Goal: Task Accomplishment & Management: Complete application form

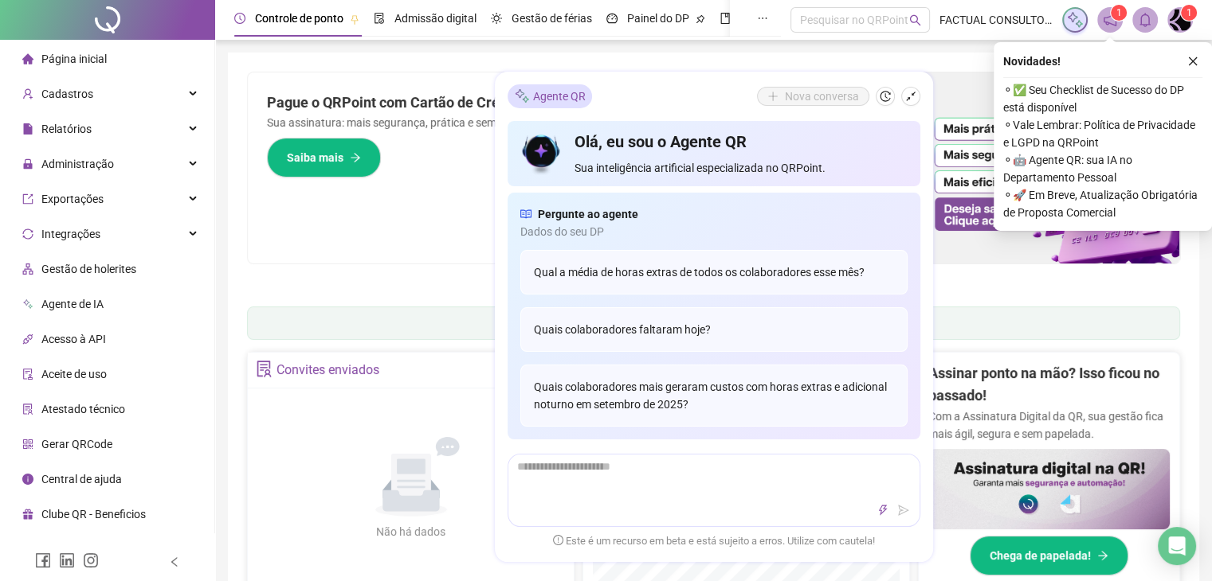
click at [1196, 63] on icon "close" at bounding box center [1192, 61] width 11 height 11
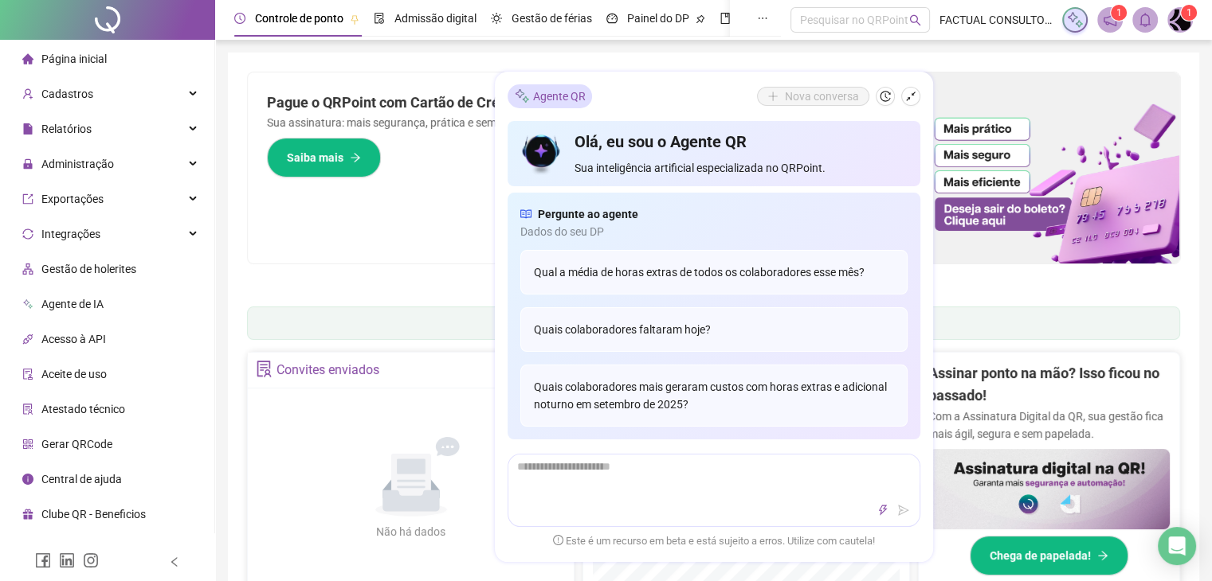
click at [1186, 17] on span "1" at bounding box center [1189, 12] width 6 height 11
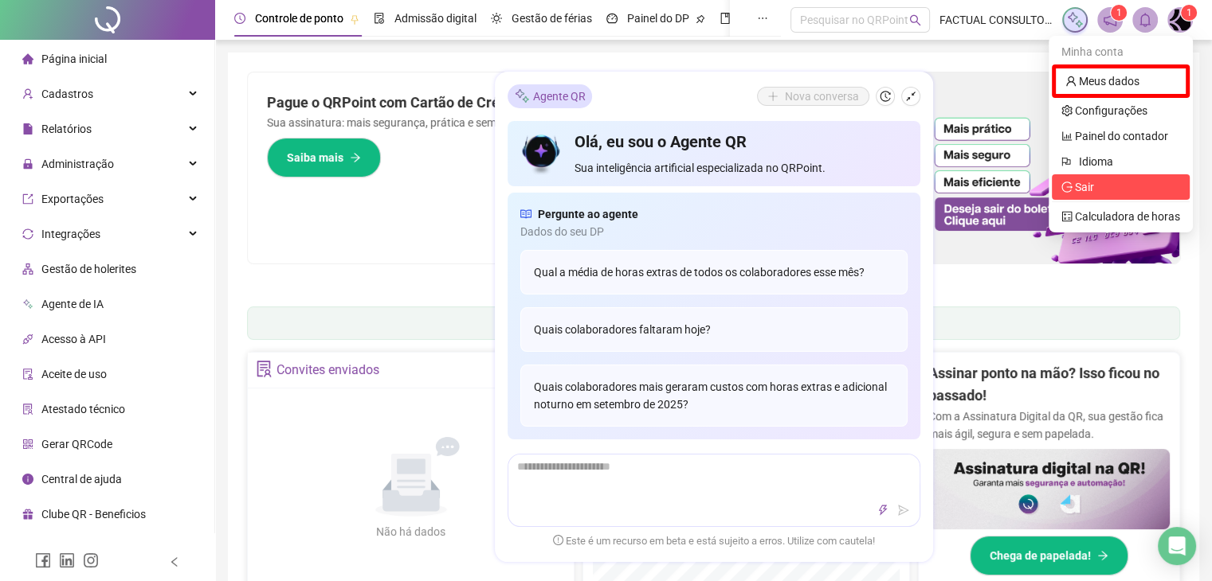
click at [1090, 189] on span "Sair" at bounding box center [1084, 187] width 19 height 13
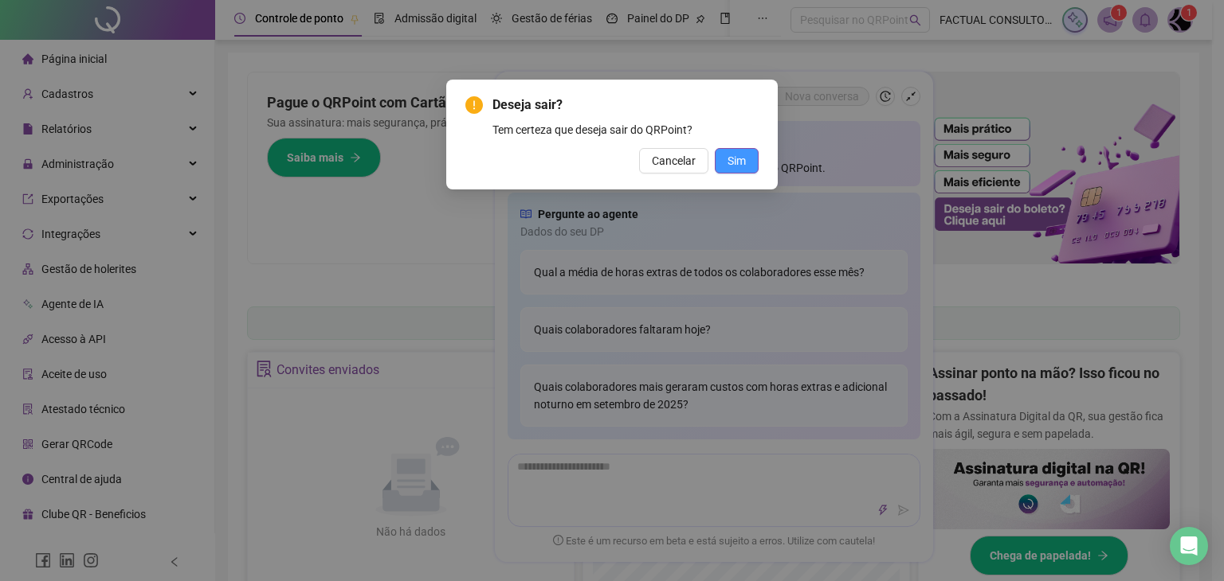
click at [739, 160] on span "Sim" at bounding box center [736, 161] width 18 height 18
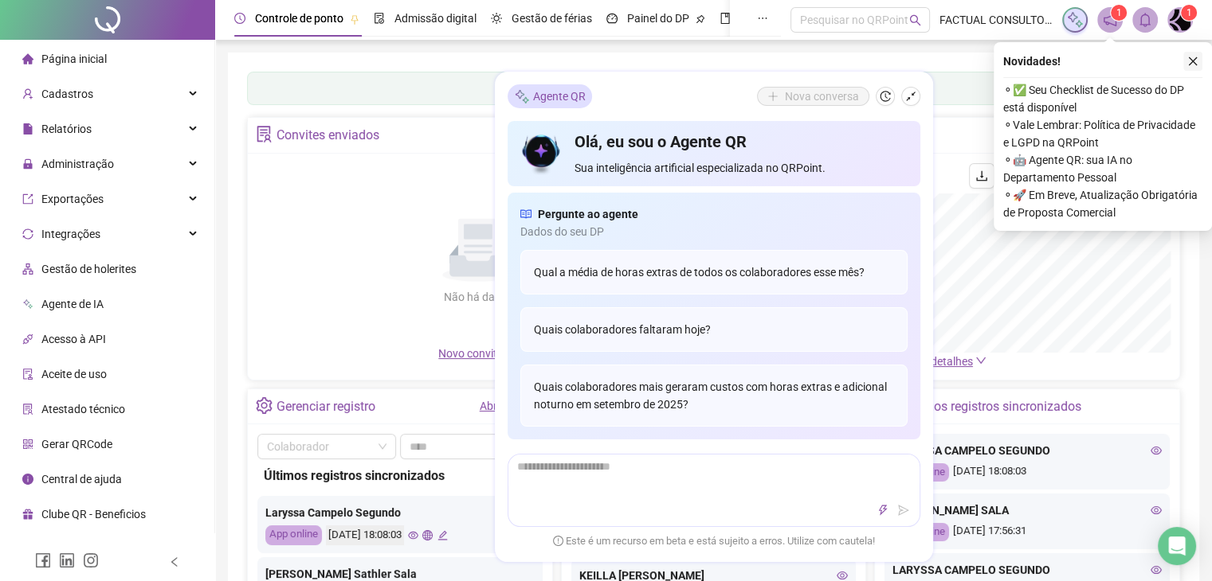
click at [1195, 63] on icon "close" at bounding box center [1192, 61] width 9 height 9
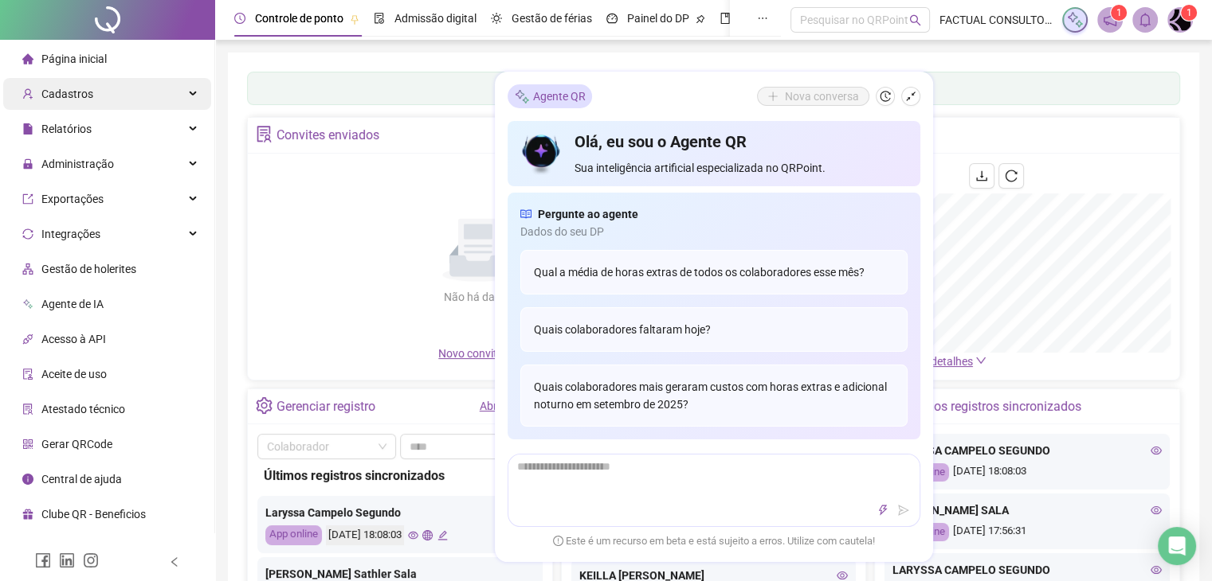
click at [91, 90] on div "Cadastros" at bounding box center [107, 94] width 208 height 32
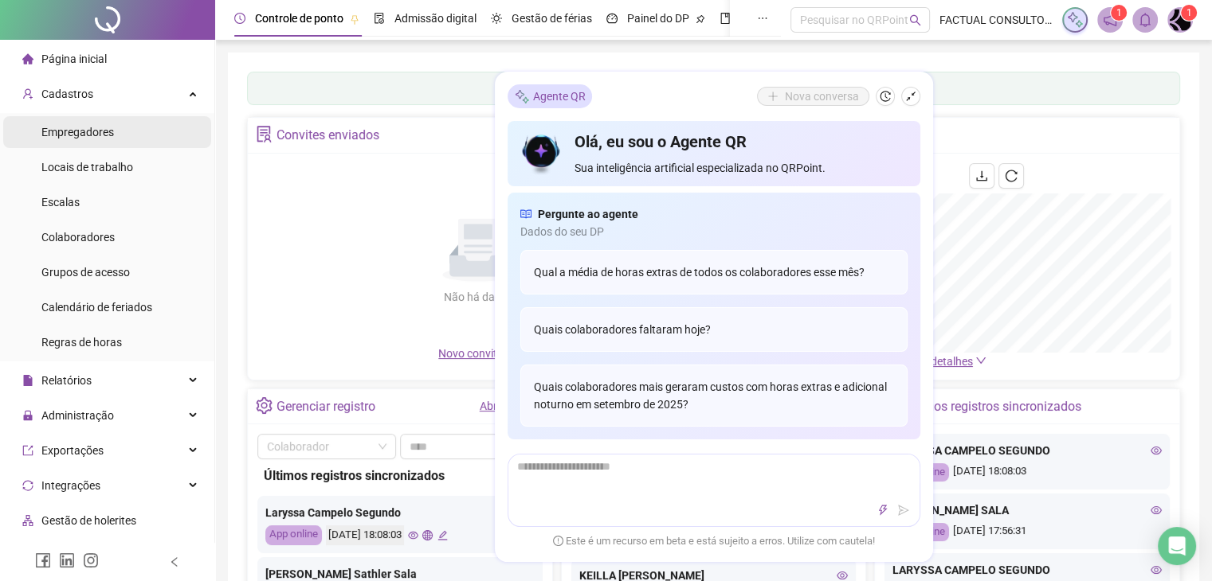
click at [86, 132] on span "Empregadores" at bounding box center [77, 132] width 72 height 13
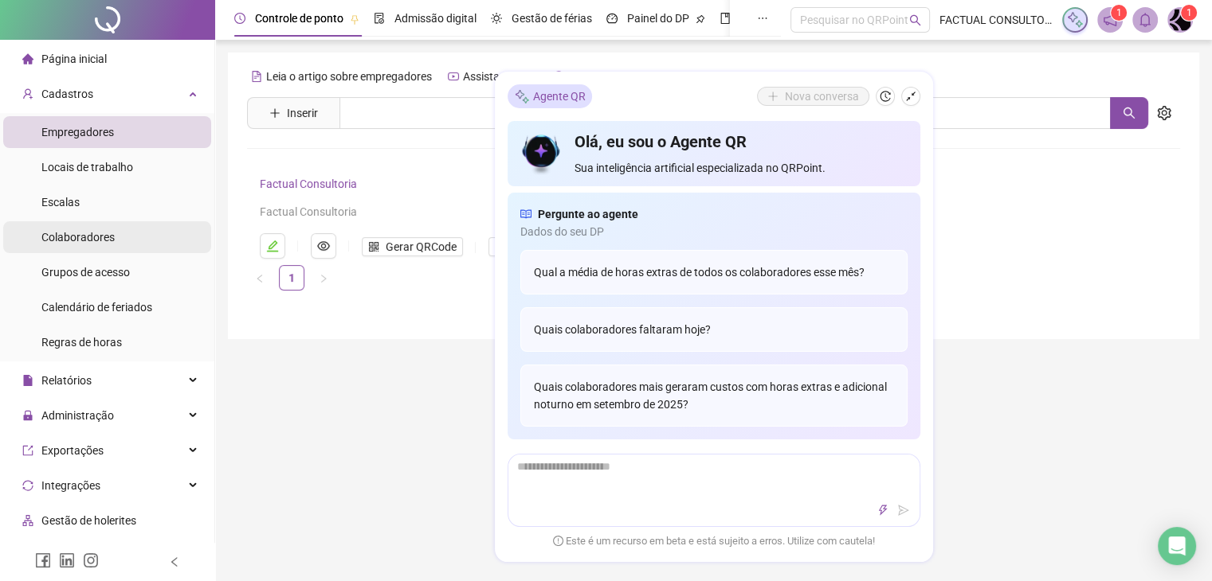
click at [82, 235] on span "Colaboradores" at bounding box center [77, 237] width 73 height 13
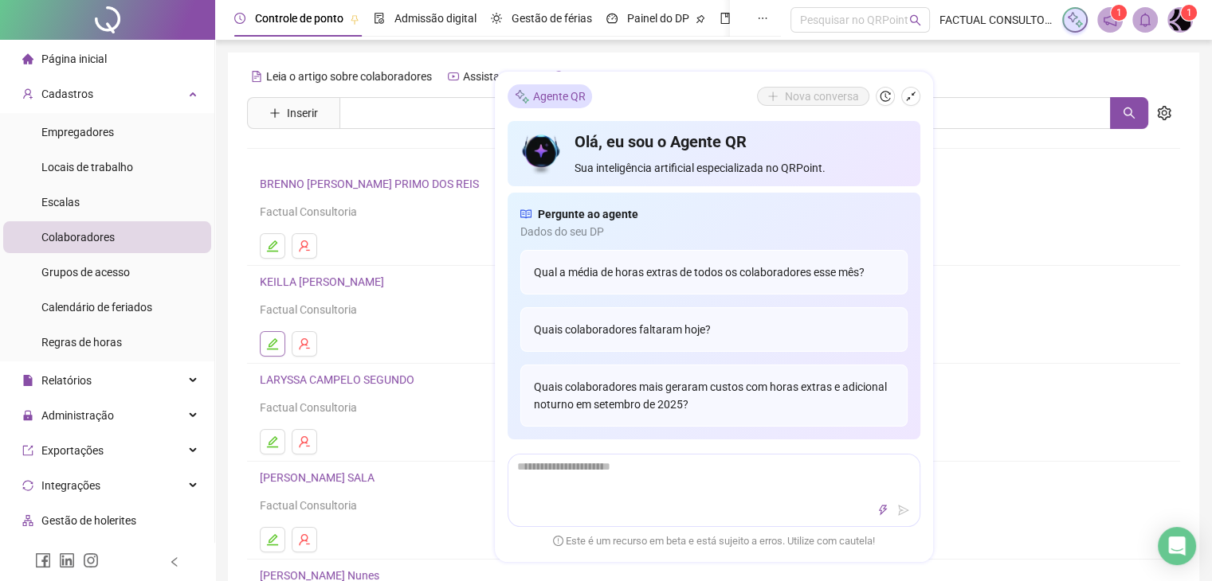
click at [275, 341] on icon "edit" at bounding box center [272, 344] width 13 height 13
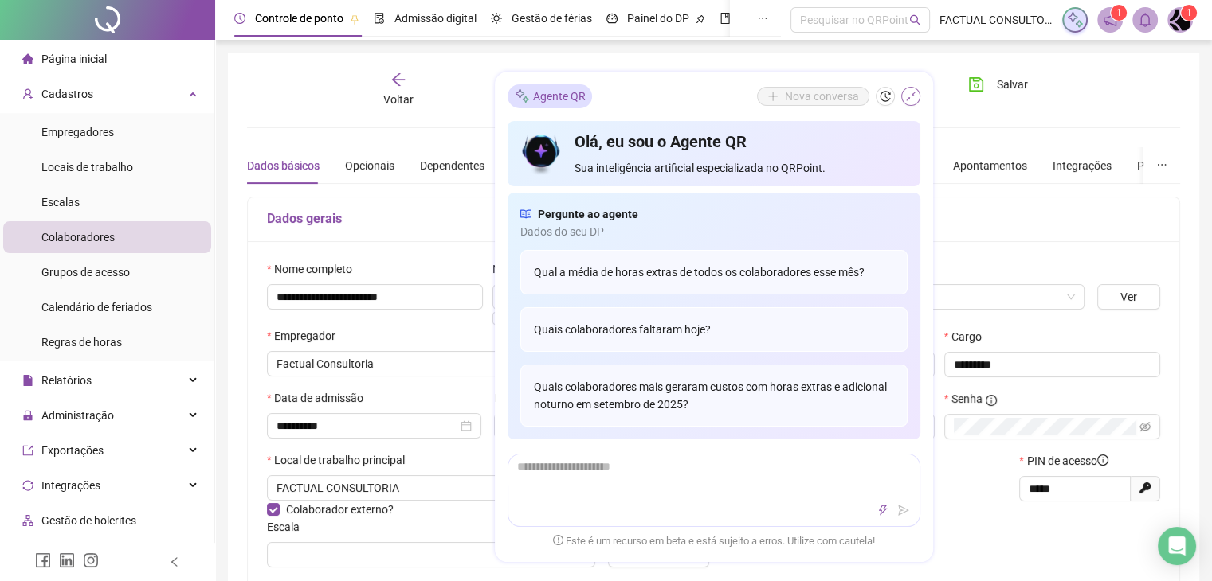
click at [908, 96] on icon "shrink" at bounding box center [910, 96] width 11 height 11
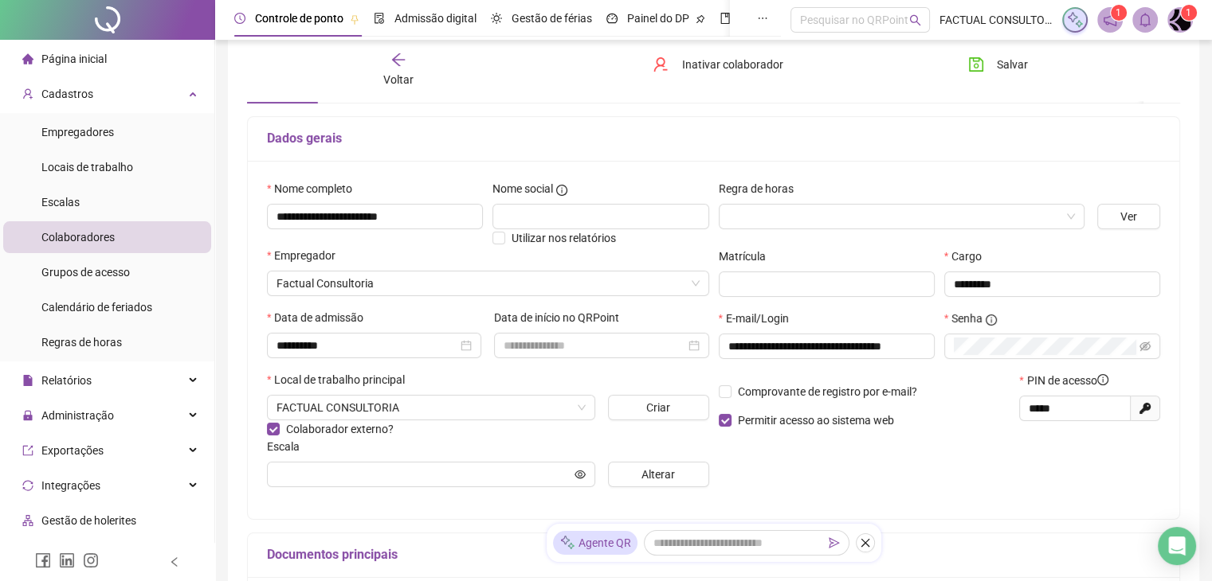
scroll to position [159, 0]
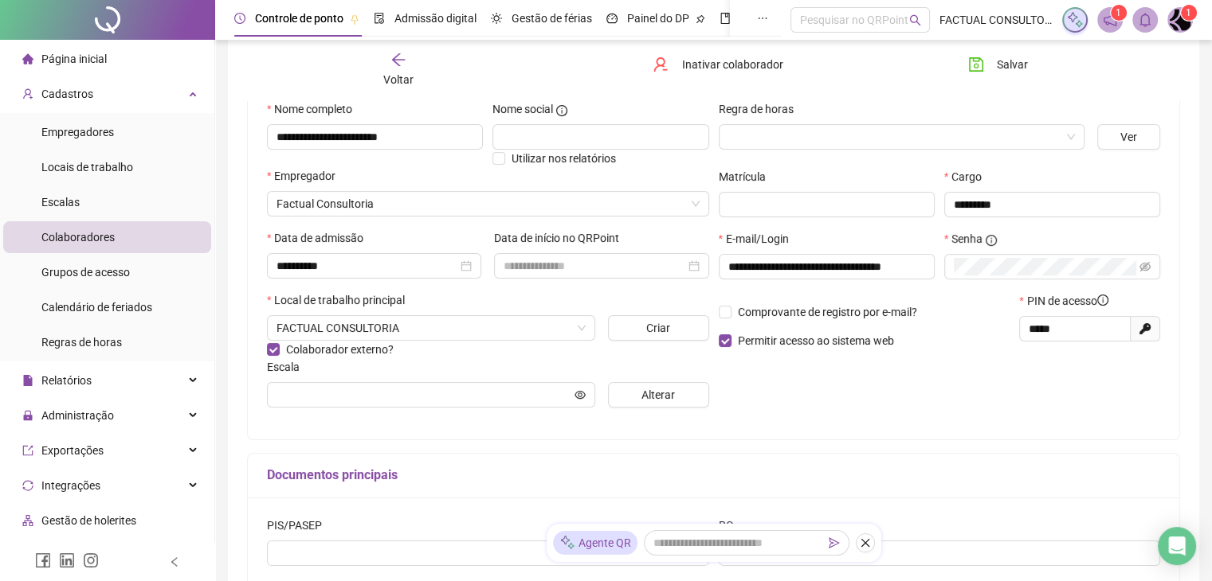
click at [76, 233] on span "Colaboradores" at bounding box center [77, 237] width 73 height 13
click at [390, 73] on span "Voltar" at bounding box center [398, 79] width 30 height 13
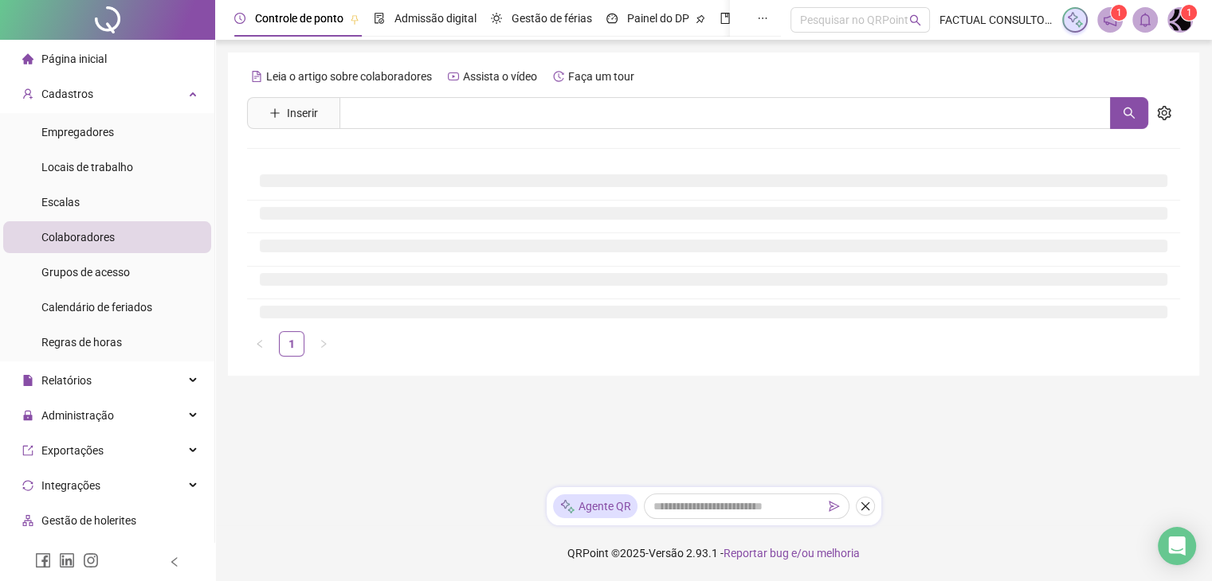
scroll to position [0, 0]
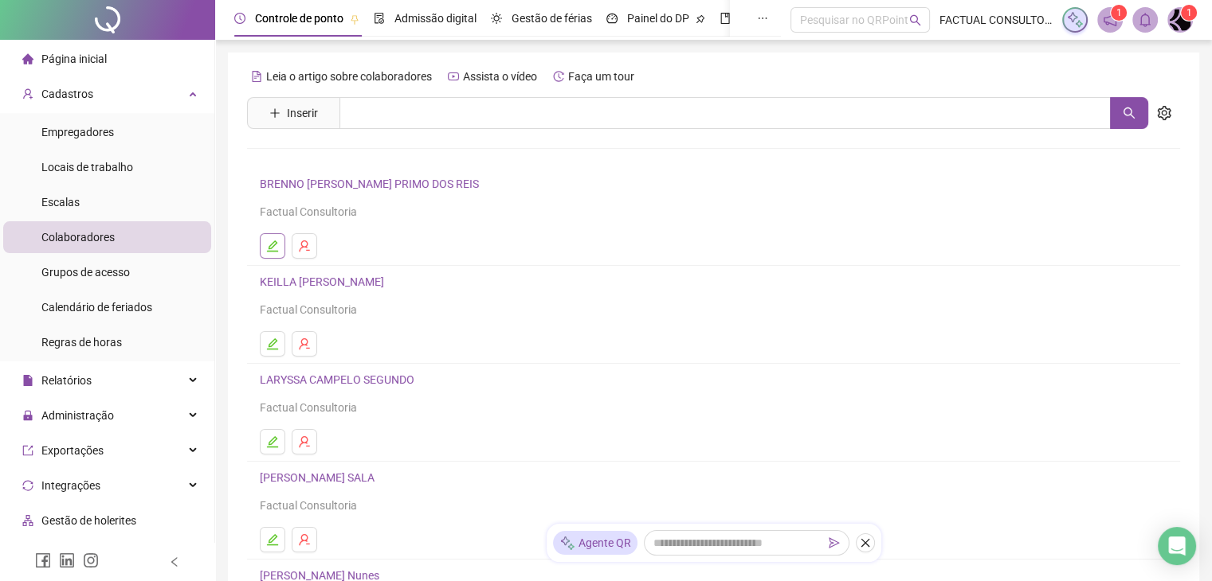
click at [279, 249] on button "button" at bounding box center [272, 245] width 25 height 25
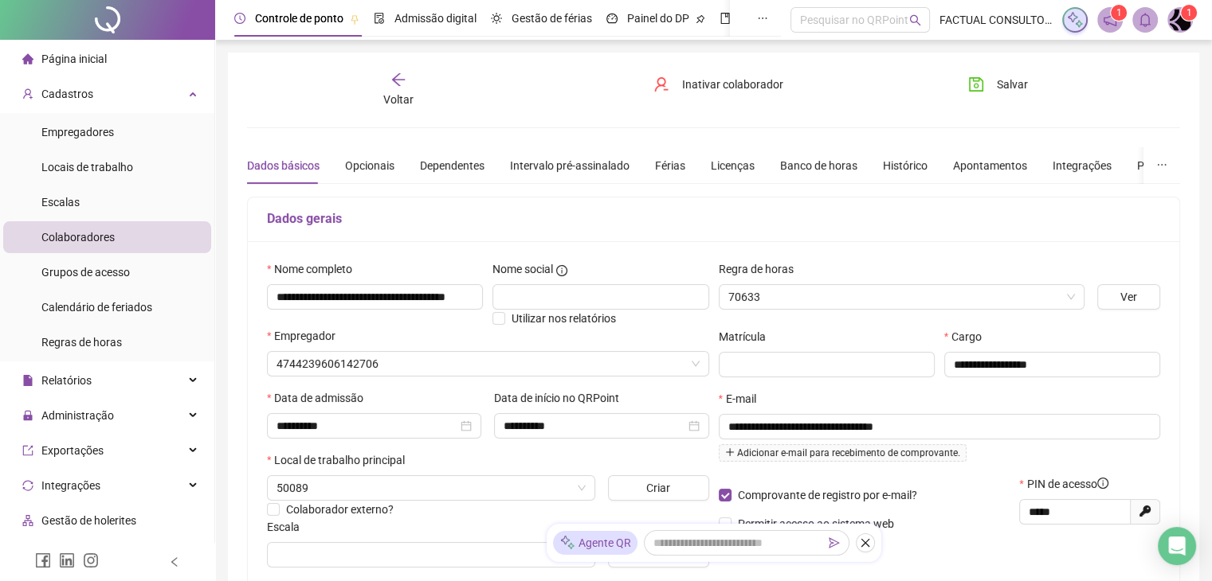
type input "**********"
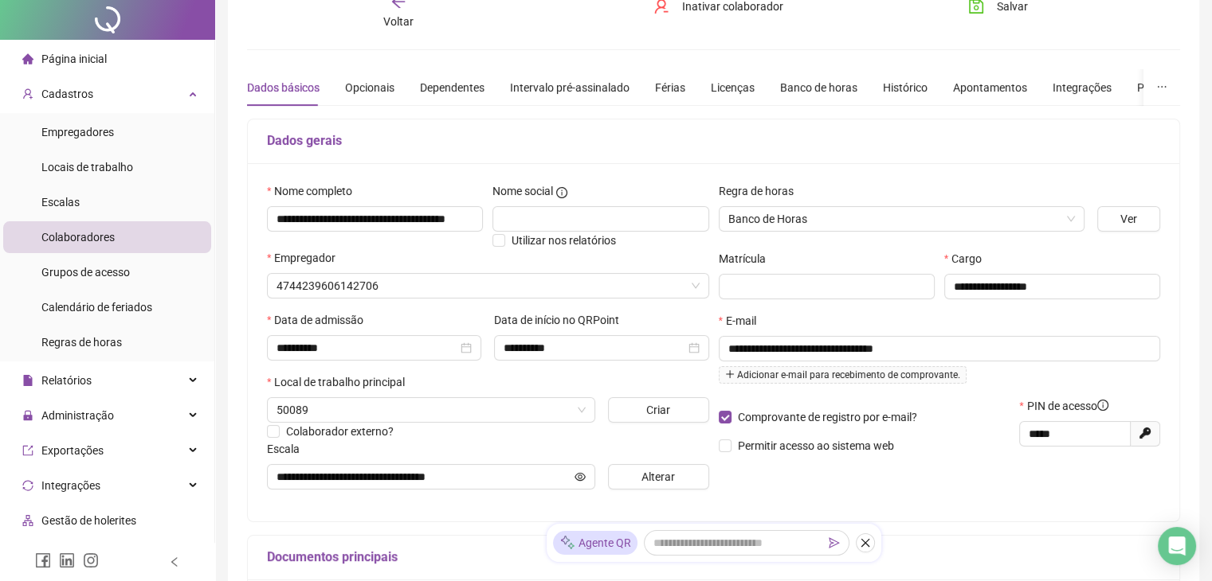
scroll to position [159, 0]
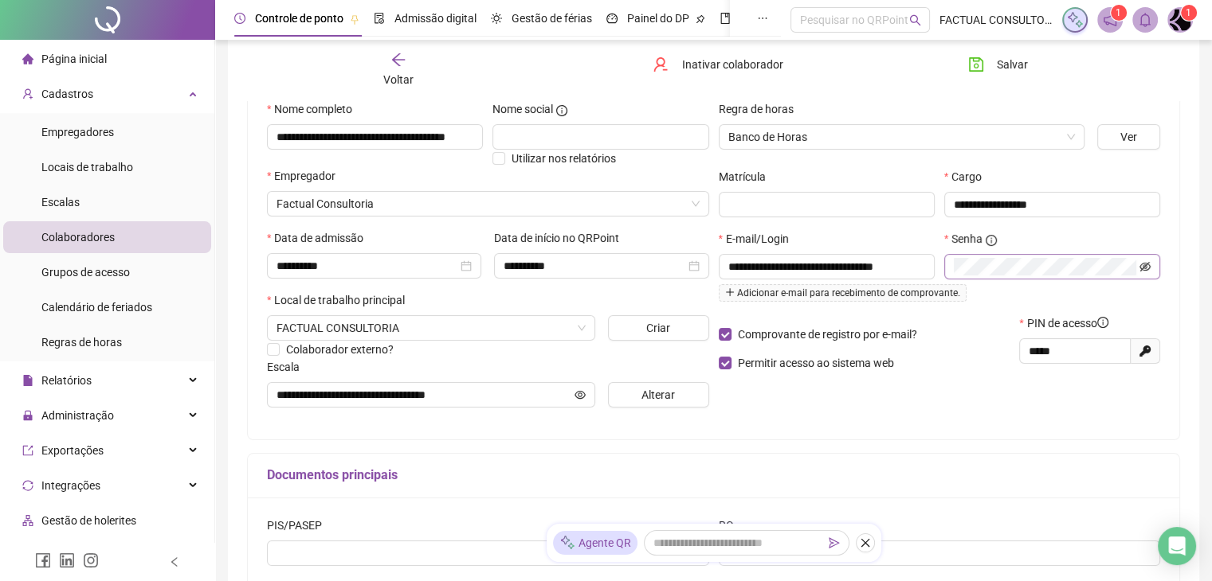
click at [1146, 268] on icon "eye-invisible" at bounding box center [1145, 267] width 3 height 3
click at [791, 257] on span "**********" at bounding box center [826, 266] width 216 height 25
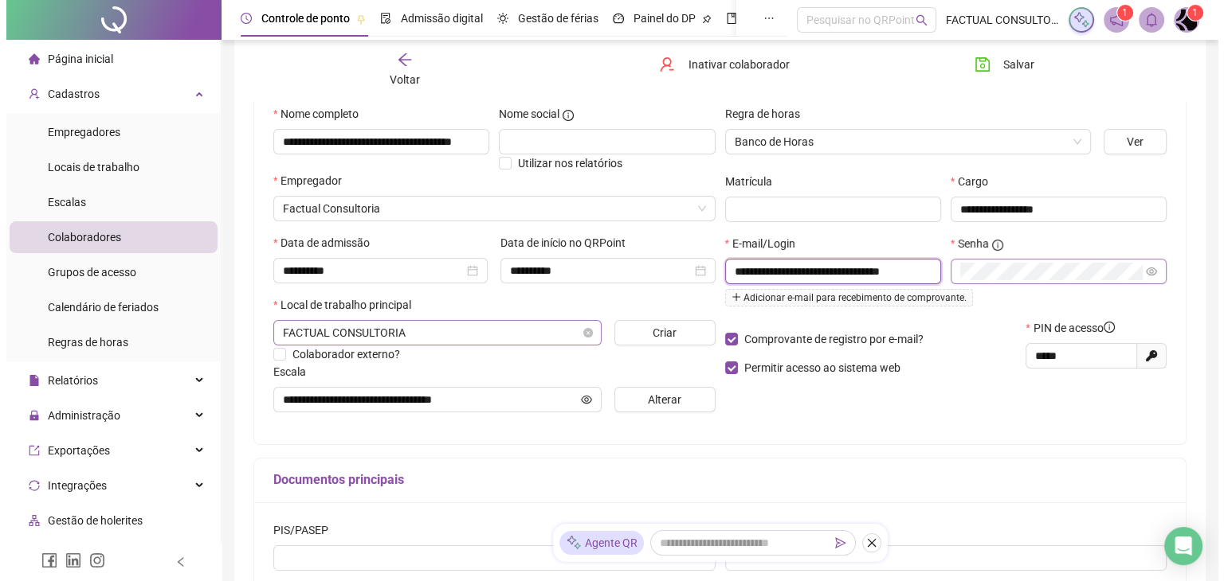
scroll to position [127, 0]
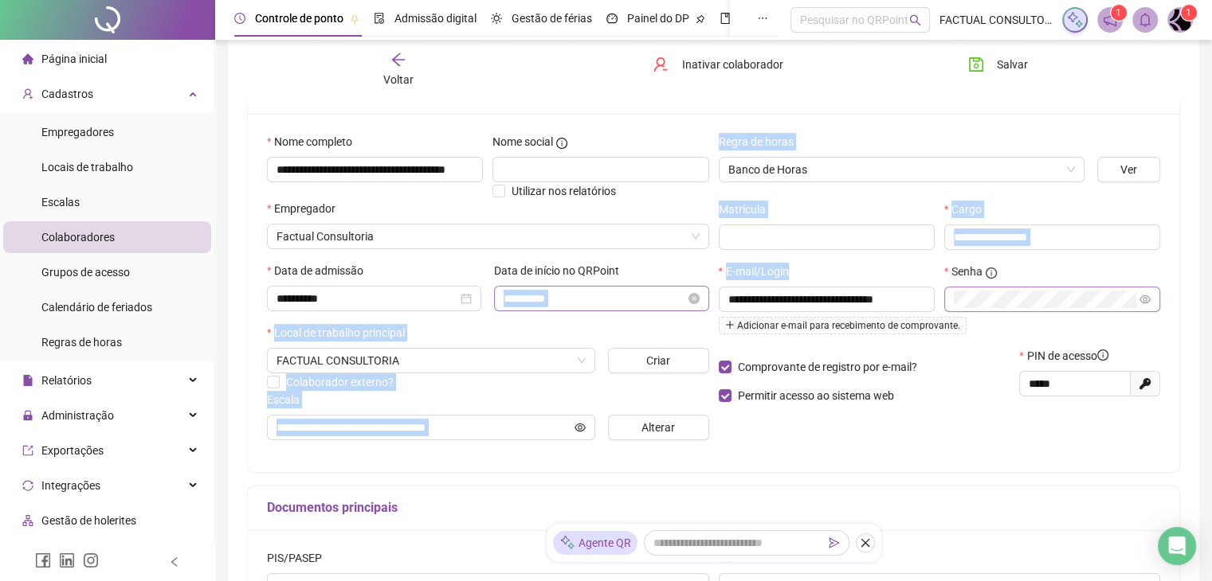
drag, startPoint x: 922, startPoint y: 301, endPoint x: 621, endPoint y: 296, distance: 301.2
click at [621, 296] on div "**********" at bounding box center [713, 293] width 902 height 320
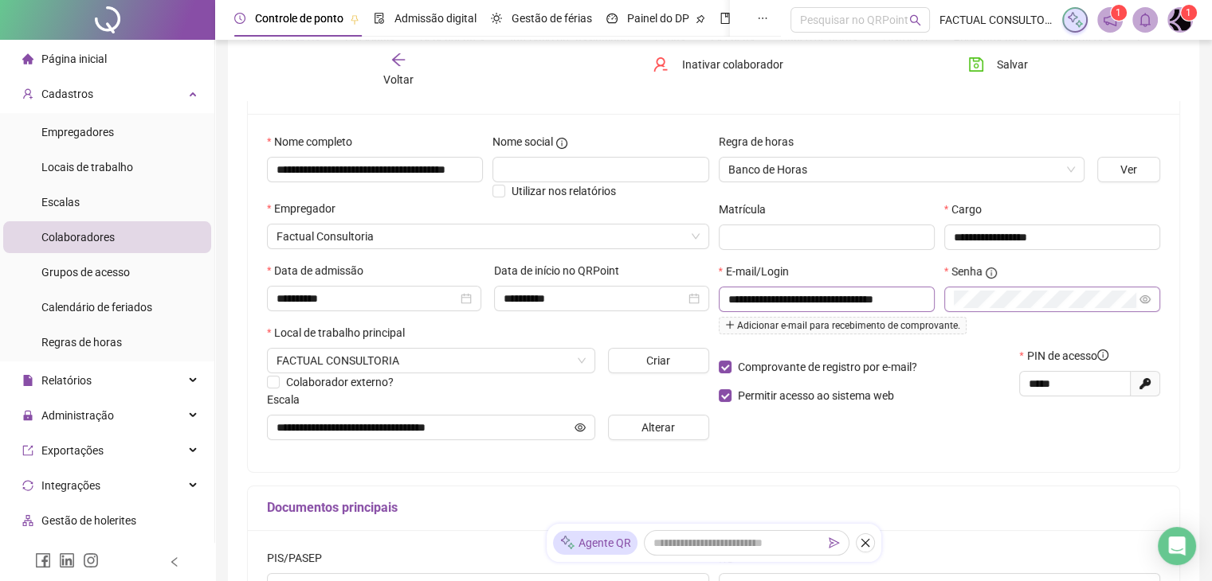
drag, startPoint x: 836, startPoint y: 317, endPoint x: 800, endPoint y: 302, distance: 38.9
click at [836, 316] on div "Adicionar e-mail para recebimento de comprovante." at bounding box center [826, 325] width 216 height 18
click at [76, 238] on span "Colaboradores" at bounding box center [77, 237] width 73 height 13
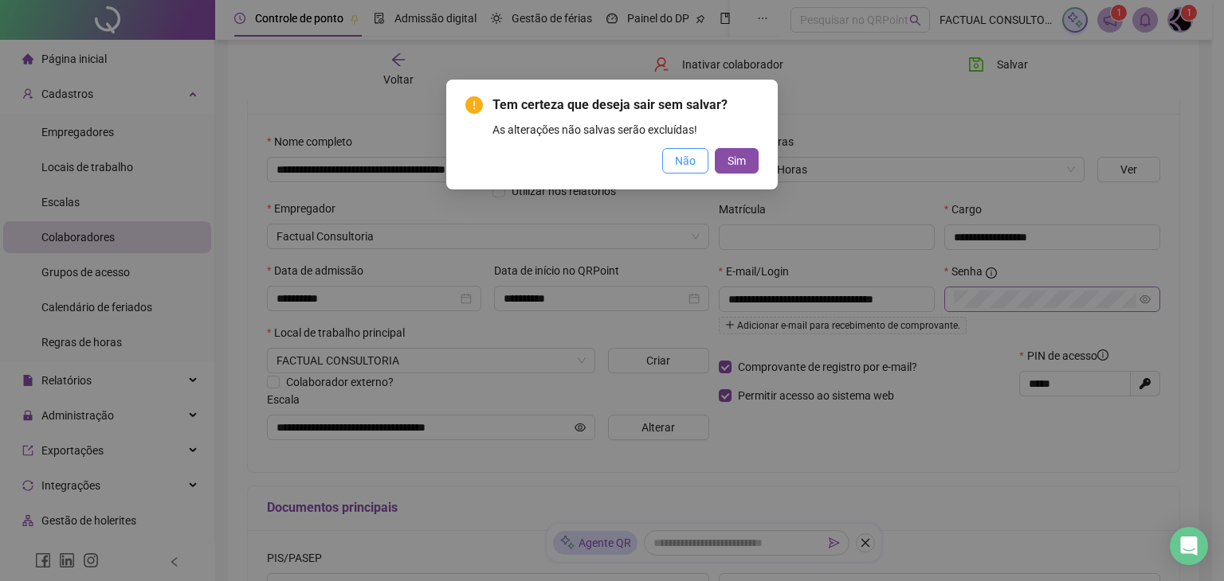
click at [688, 160] on span "Não" at bounding box center [685, 161] width 21 height 18
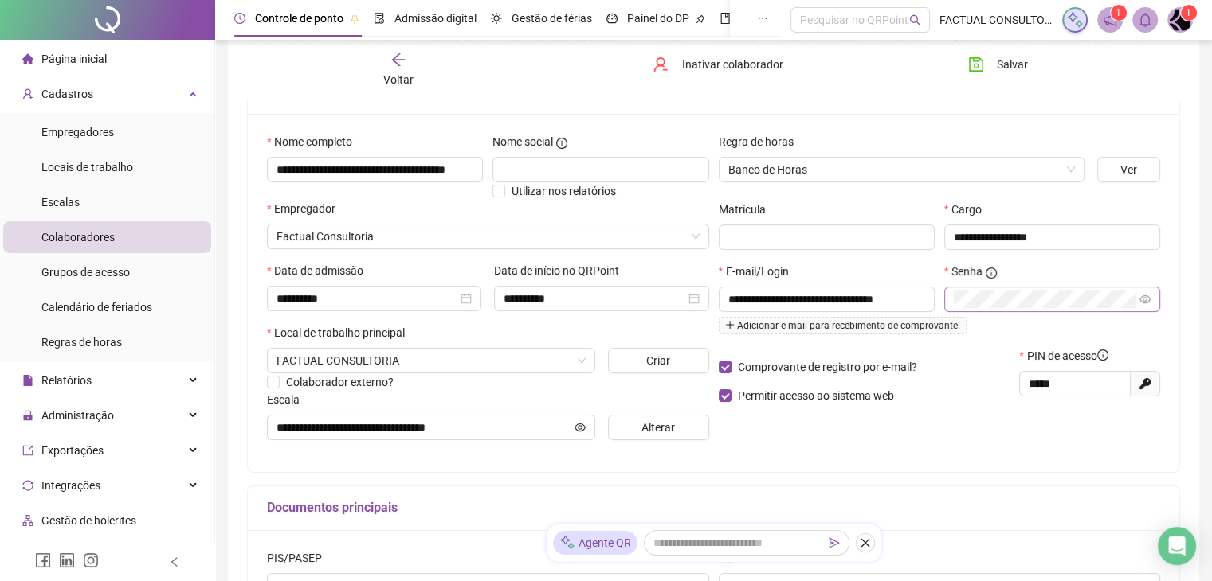
click at [417, 81] on div "Voltar" at bounding box center [398, 70] width 145 height 37
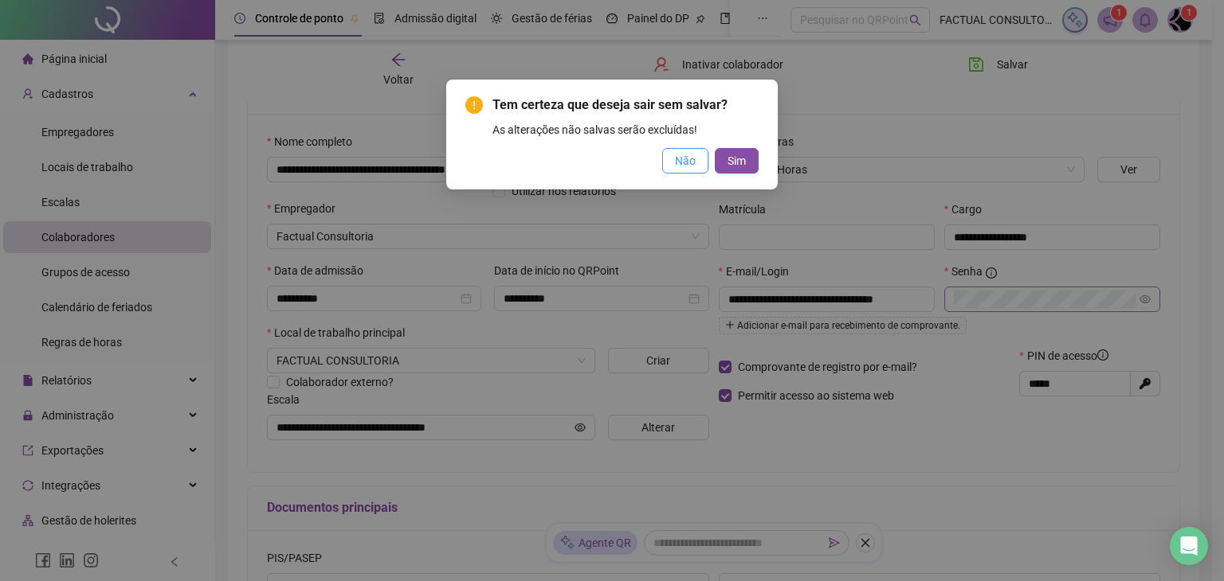
click at [694, 165] on span "Não" at bounding box center [685, 161] width 21 height 18
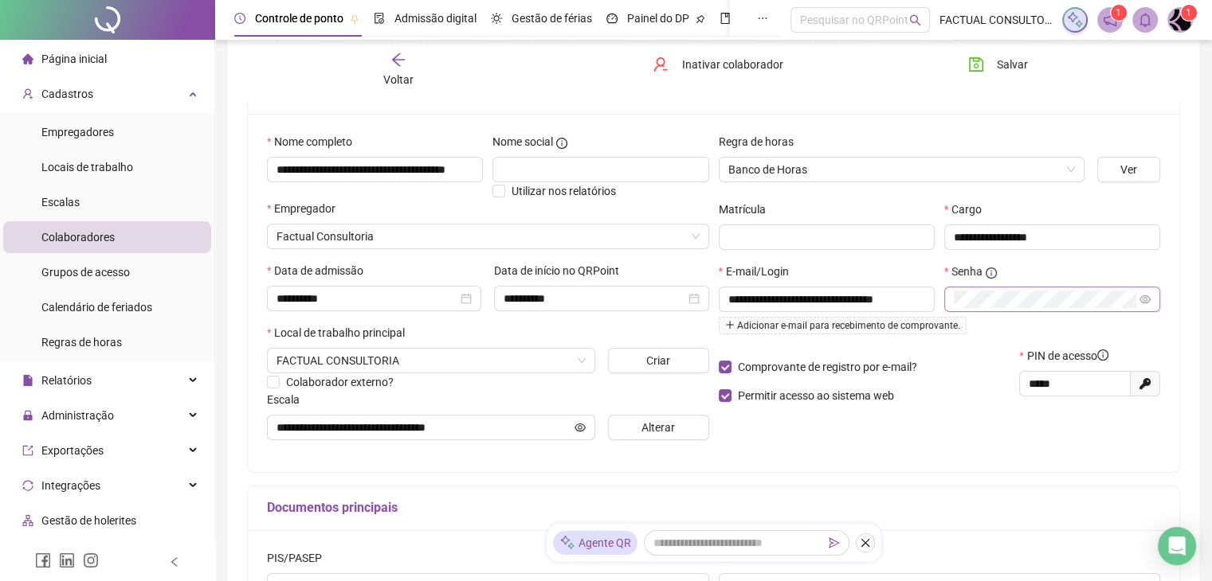
click at [408, 68] on div "Voltar" at bounding box center [398, 70] width 145 height 37
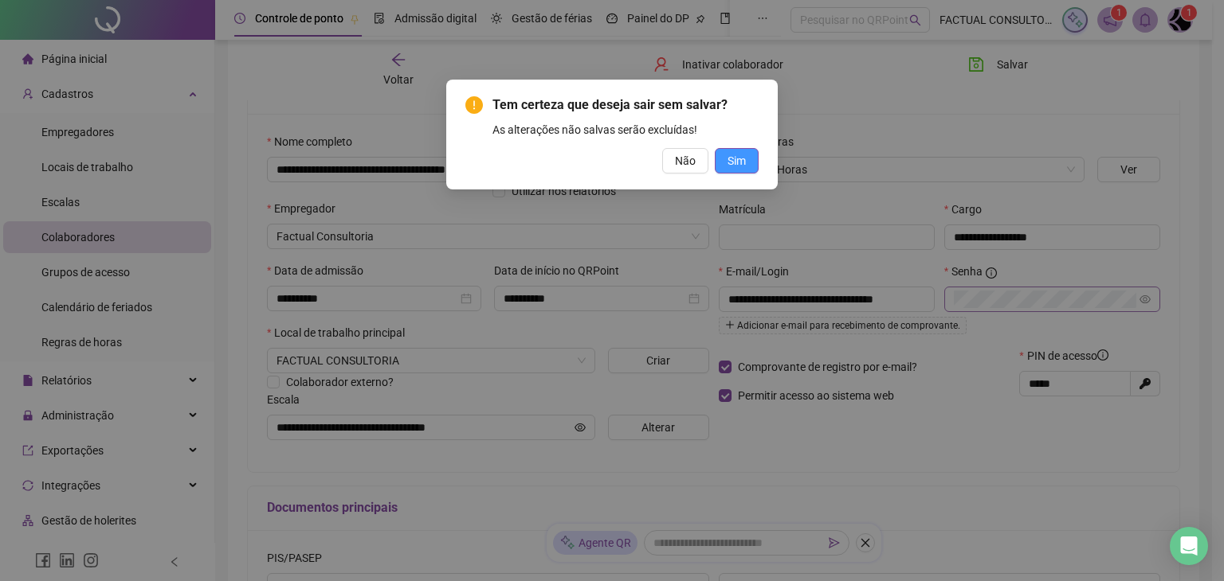
click at [730, 160] on span "Sim" at bounding box center [736, 161] width 18 height 18
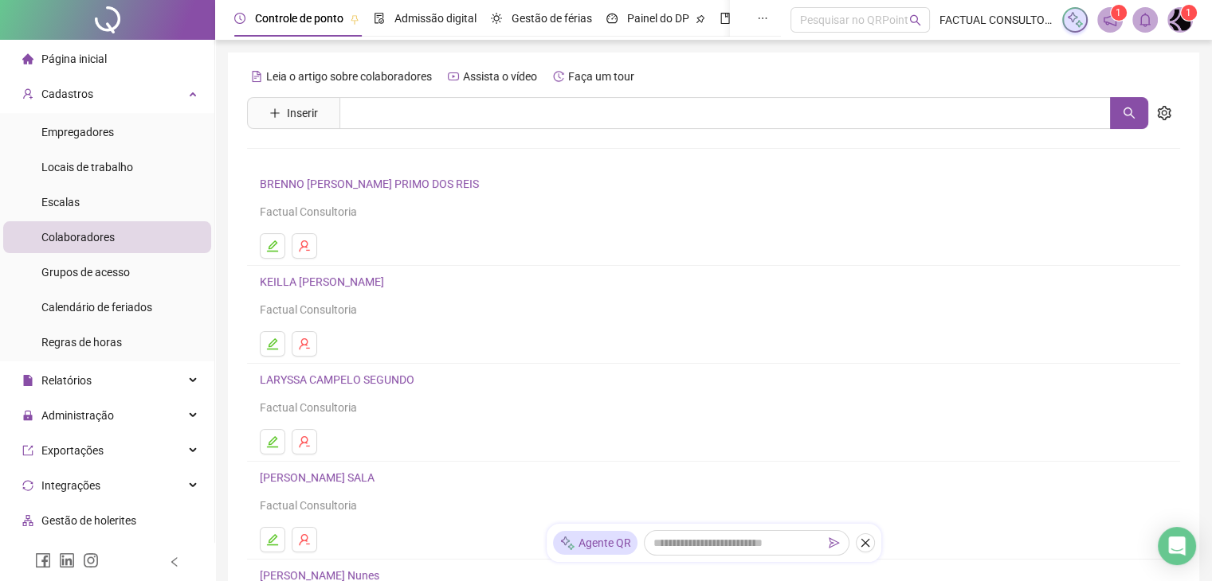
scroll to position [159, 0]
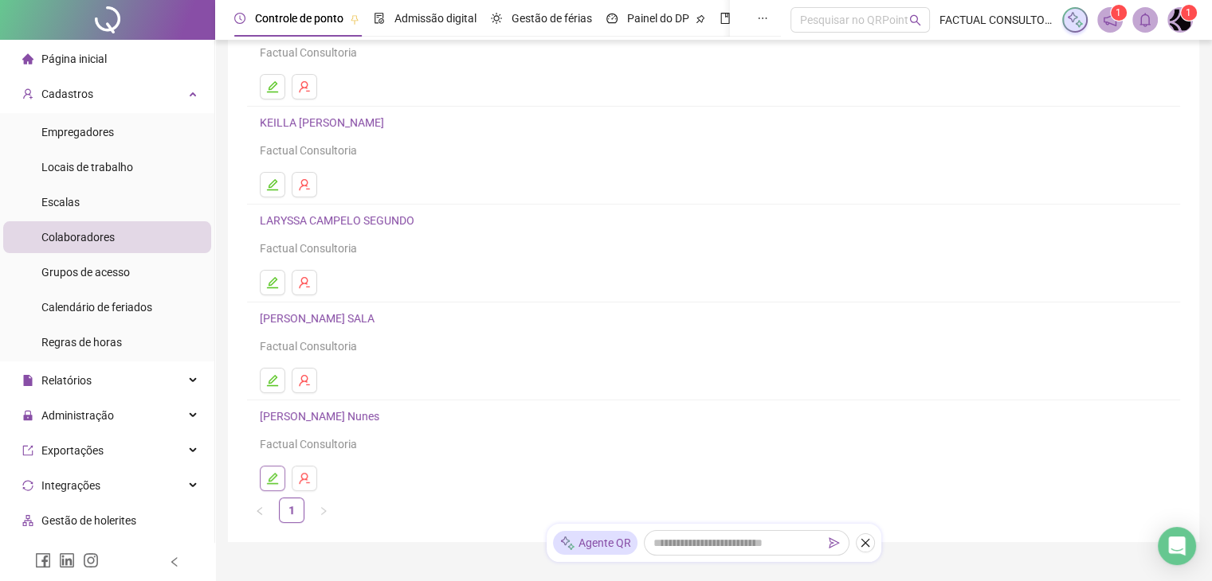
click at [273, 472] on icon "edit" at bounding box center [272, 478] width 13 height 13
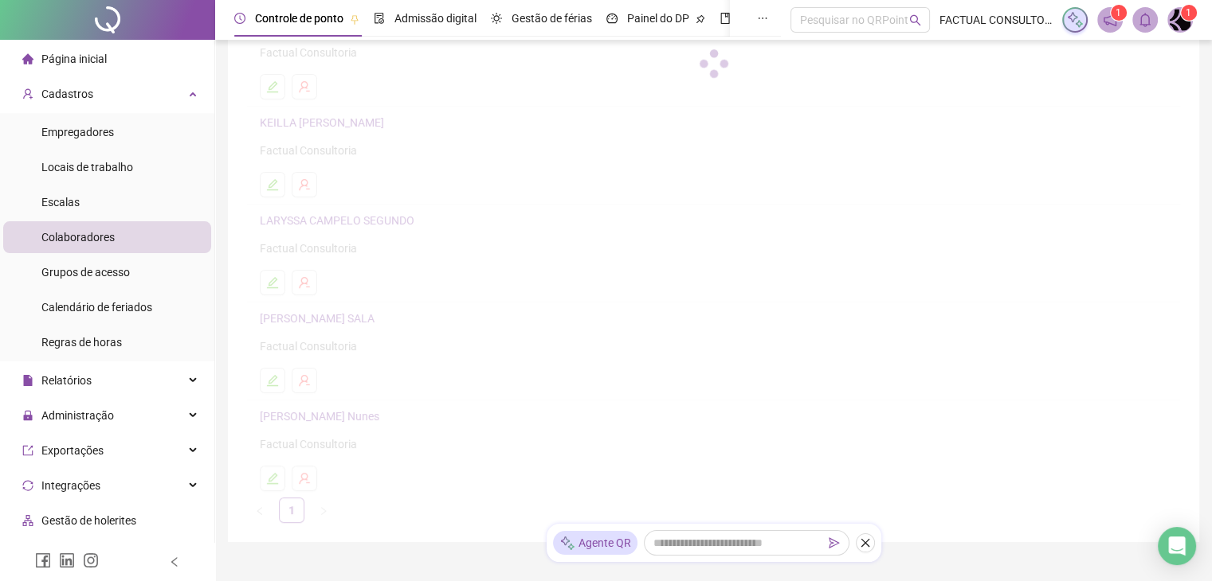
scroll to position [167, 0]
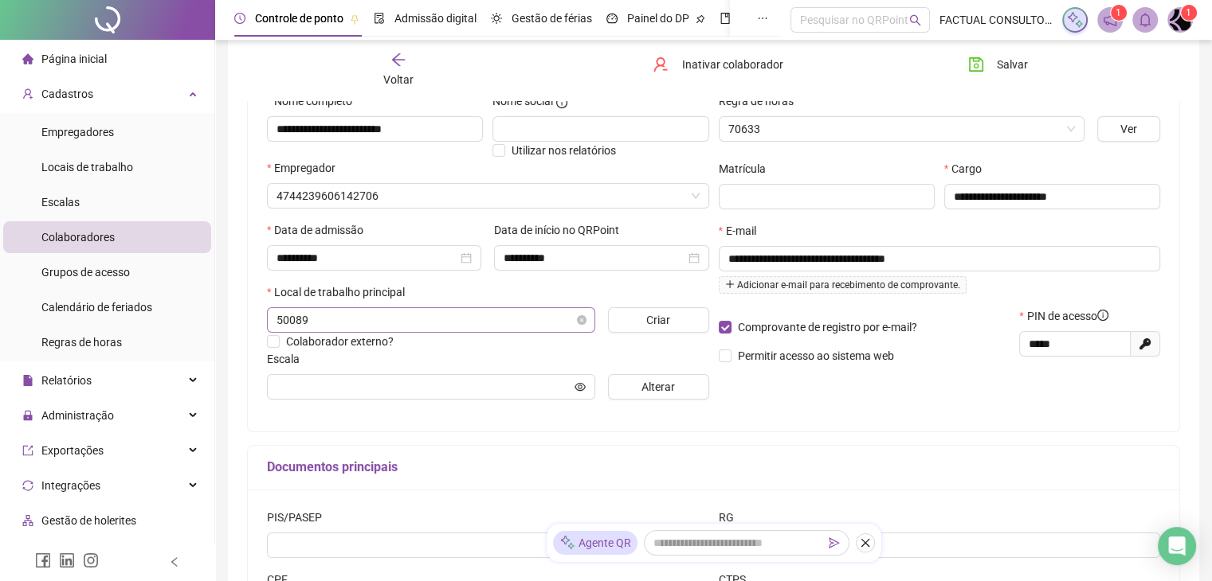
type input "**********"
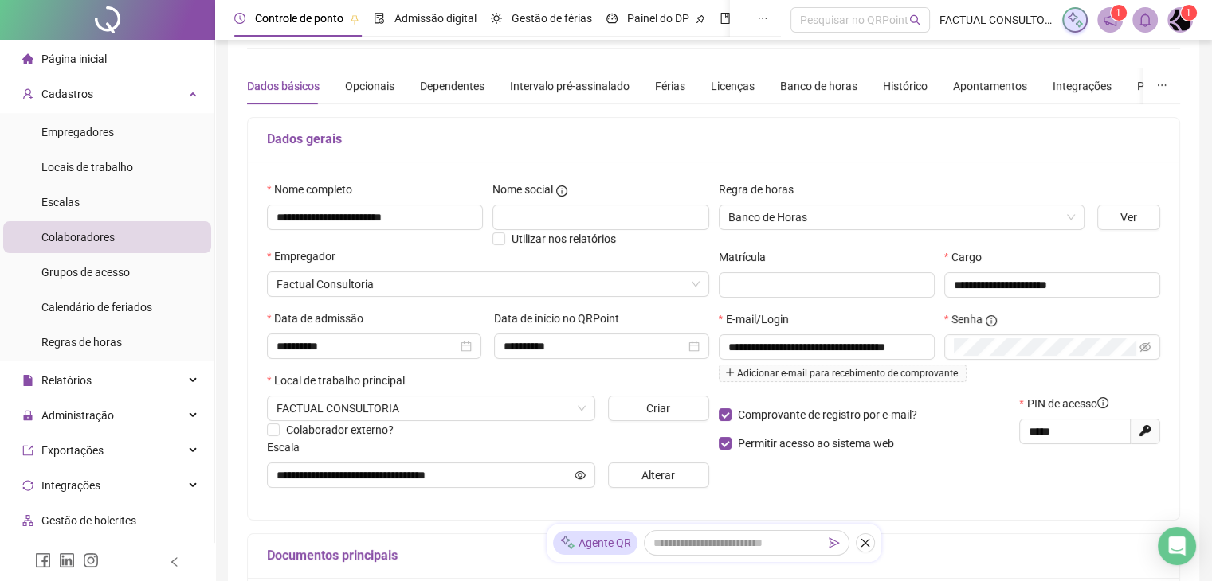
scroll to position [0, 0]
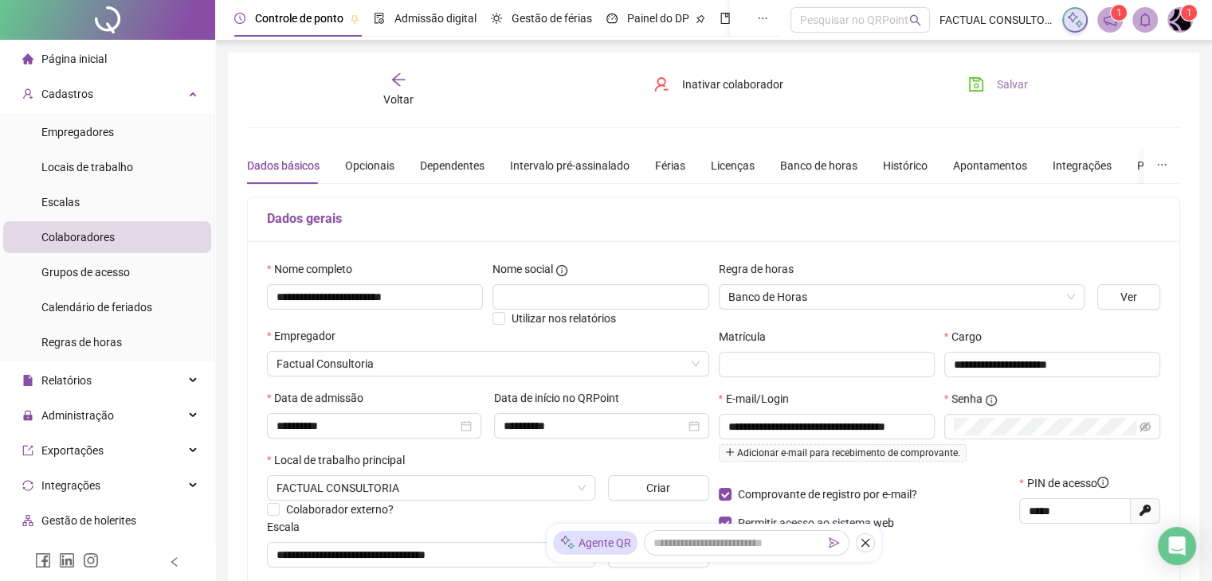
click at [1004, 86] on span "Salvar" at bounding box center [1011, 85] width 31 height 18
click at [923, 425] on span "**********" at bounding box center [826, 426] width 216 height 25
drag, startPoint x: 921, startPoint y: 427, endPoint x: 660, endPoint y: 419, distance: 261.4
click at [660, 419] on div "**********" at bounding box center [713, 420] width 902 height 320
